Goal: Find specific page/section: Find specific page/section

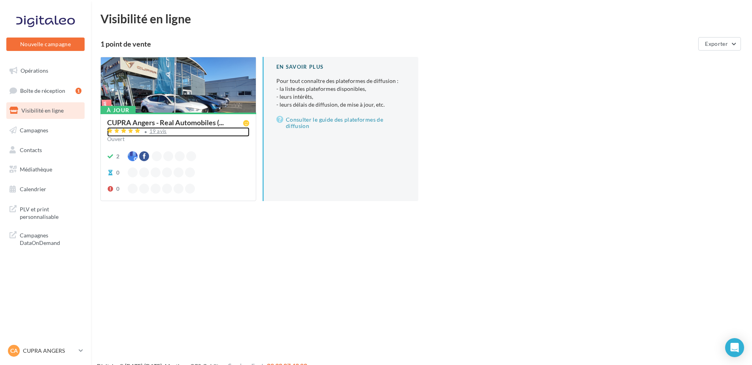
click at [160, 129] on div "19 avis" at bounding box center [157, 131] width 17 height 5
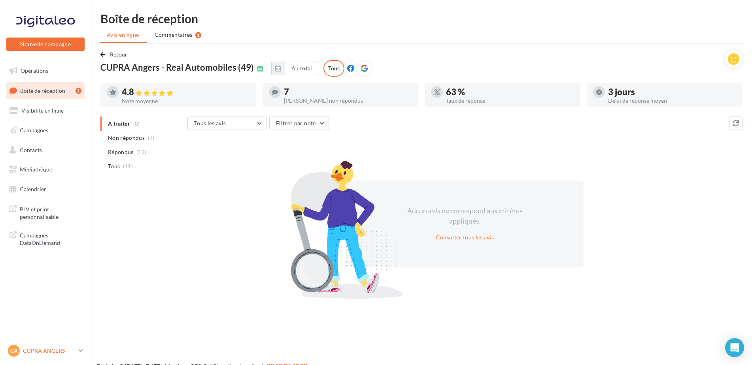
click at [38, 354] on p "CUPRA ANGERS" at bounding box center [49, 351] width 53 height 8
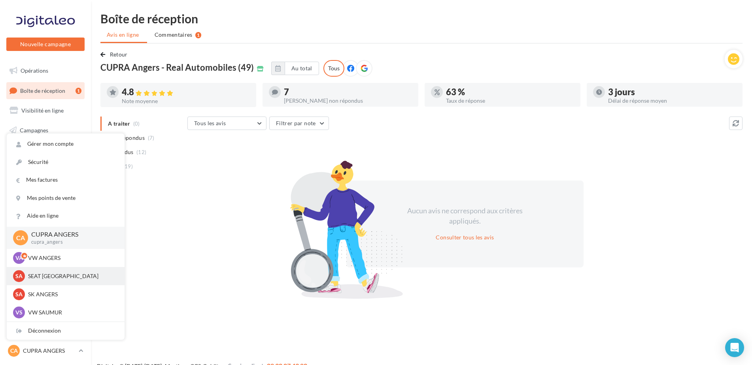
click at [51, 274] on p "SEAT [GEOGRAPHIC_DATA]" at bounding box center [71, 276] width 87 height 8
